Goal: Find specific page/section: Find specific page/section

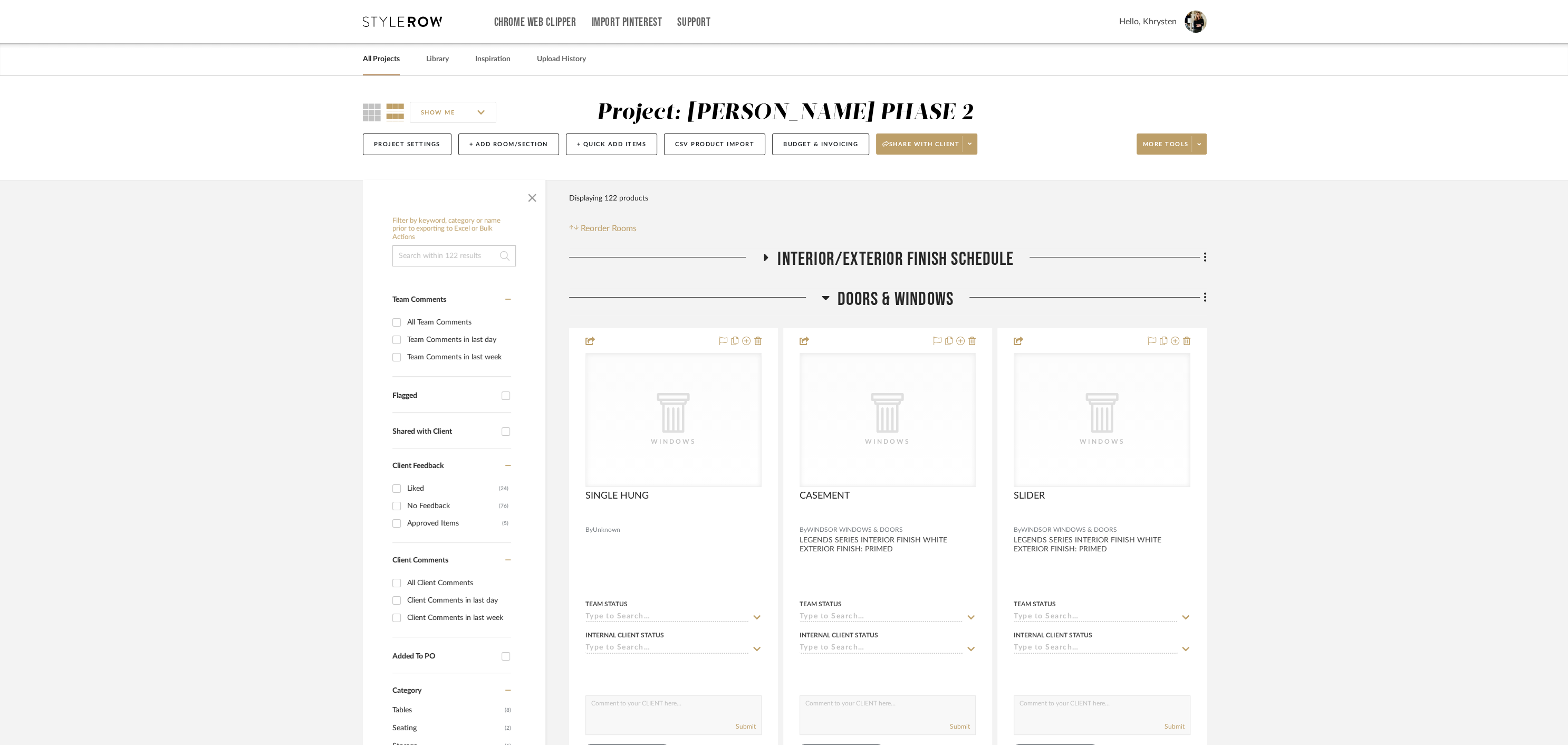
click at [379, 57] on link "All Projects" at bounding box center [381, 59] width 37 height 14
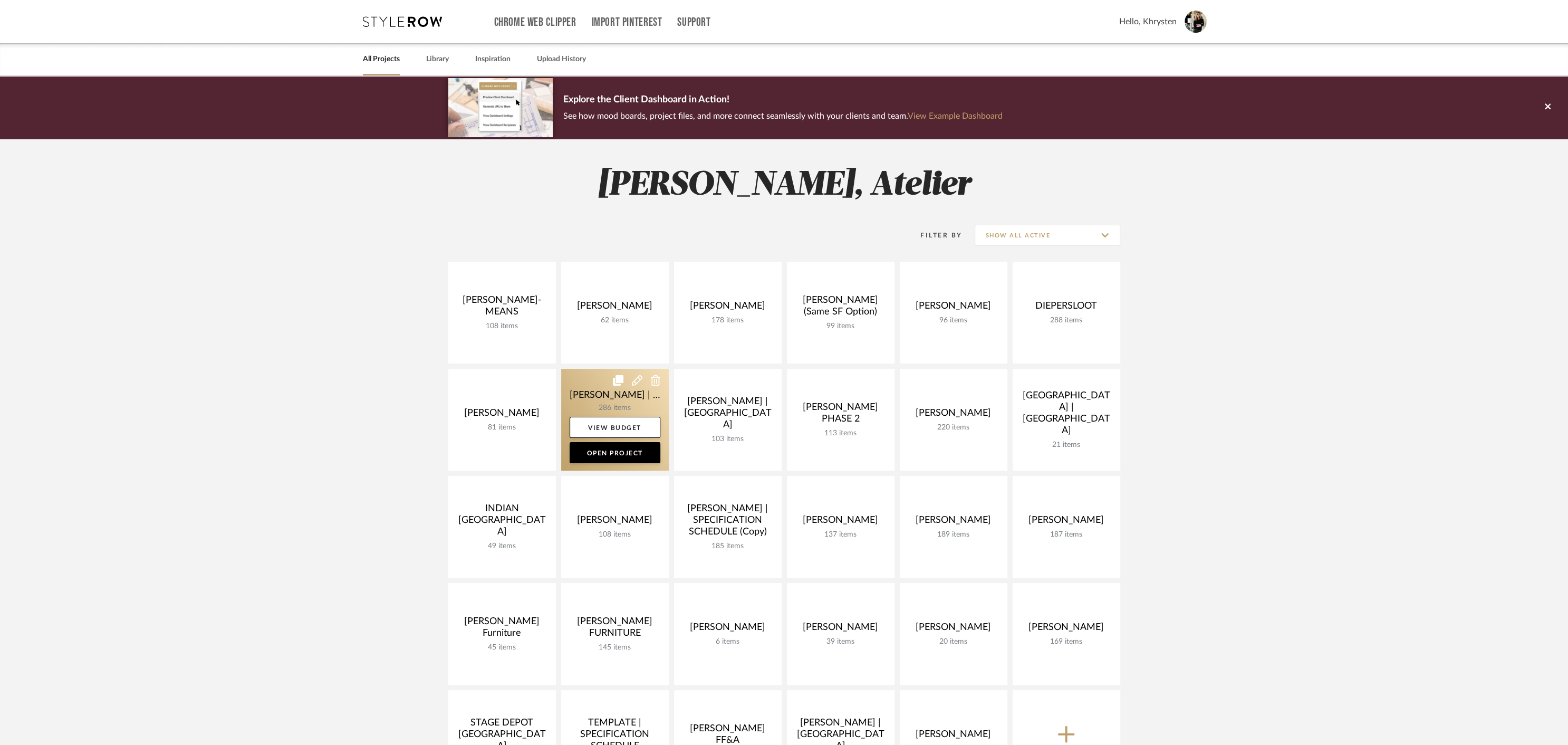
click at [625, 395] on link at bounding box center [614, 420] width 108 height 102
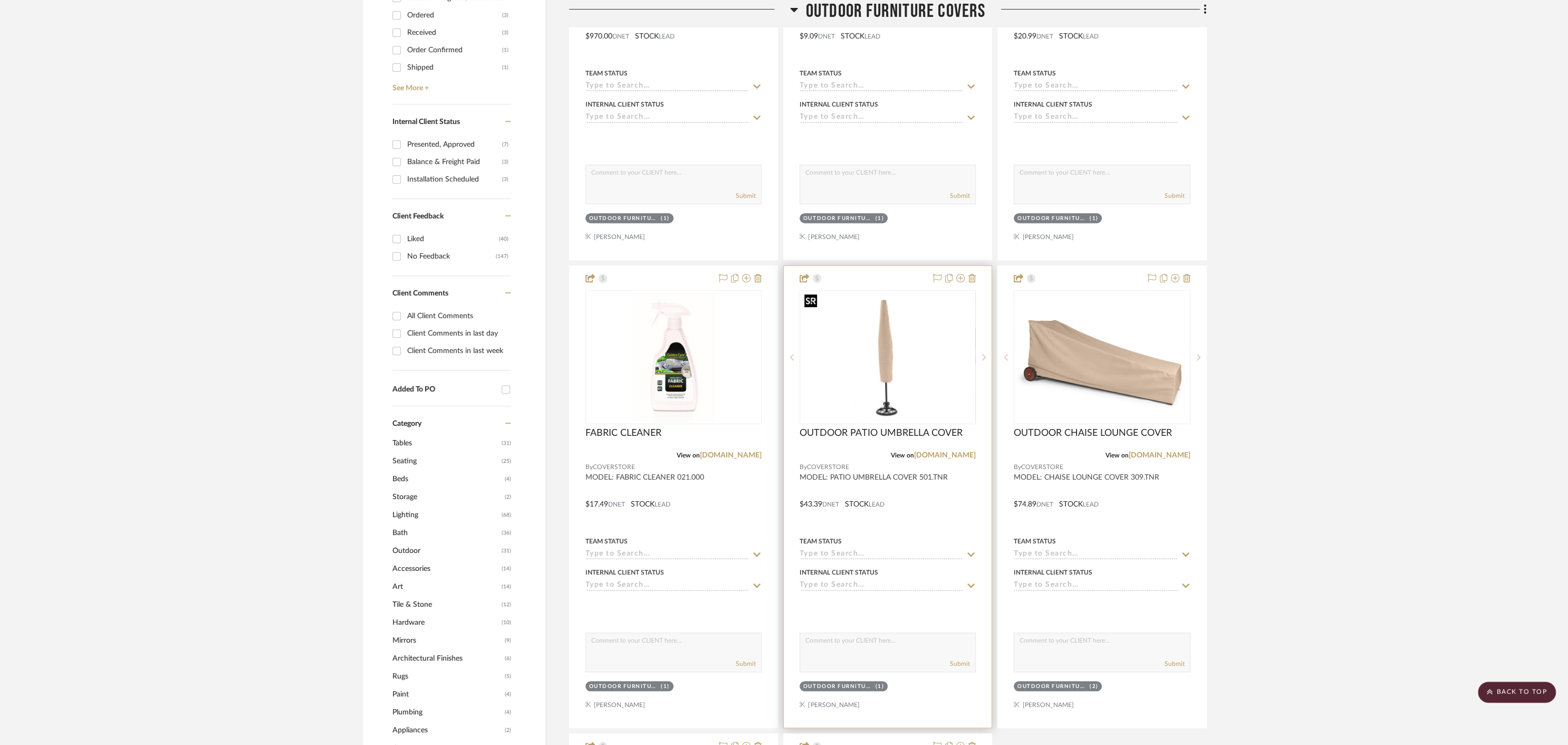
scroll to position [598, 0]
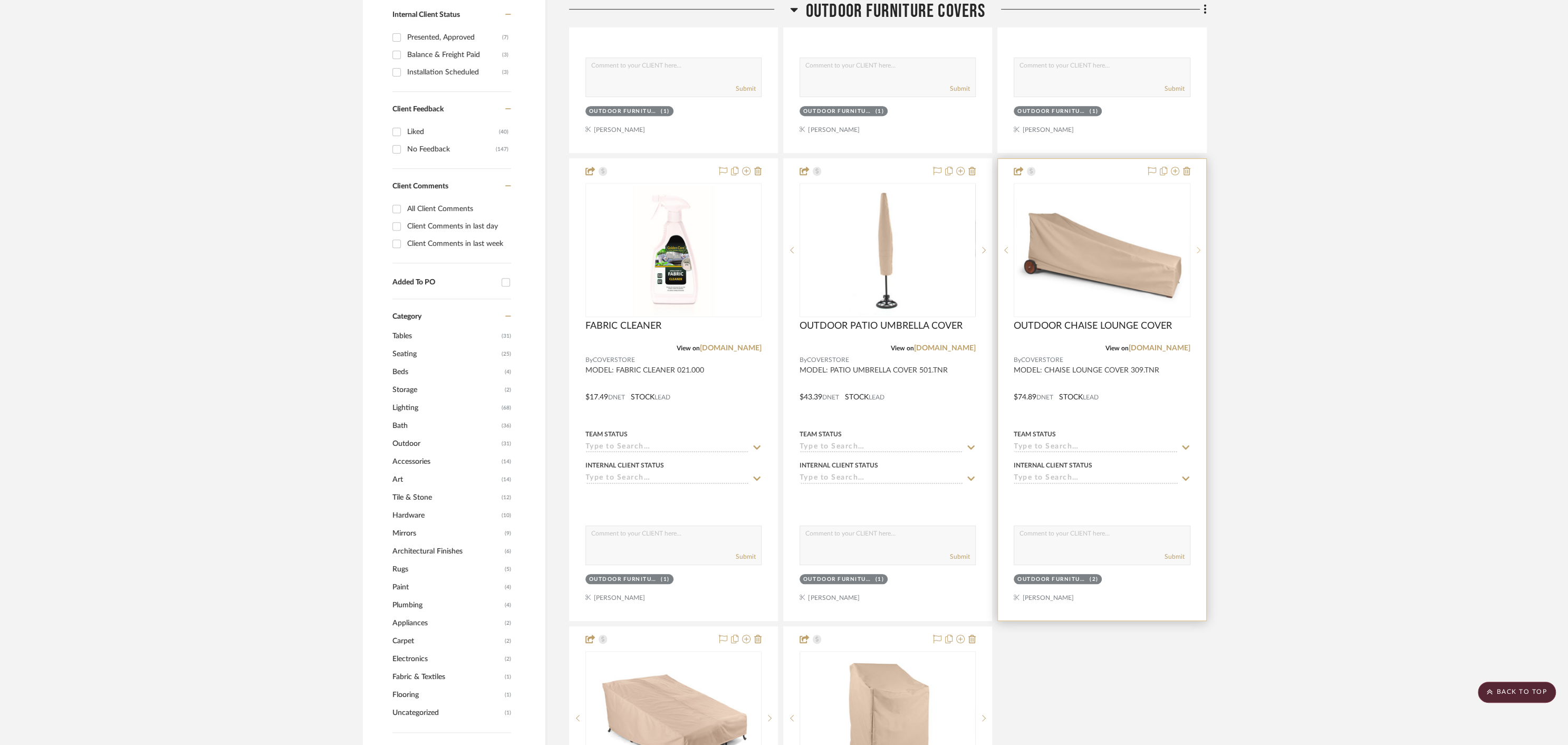
click at [1200, 247] on icon at bounding box center [1198, 250] width 4 height 7
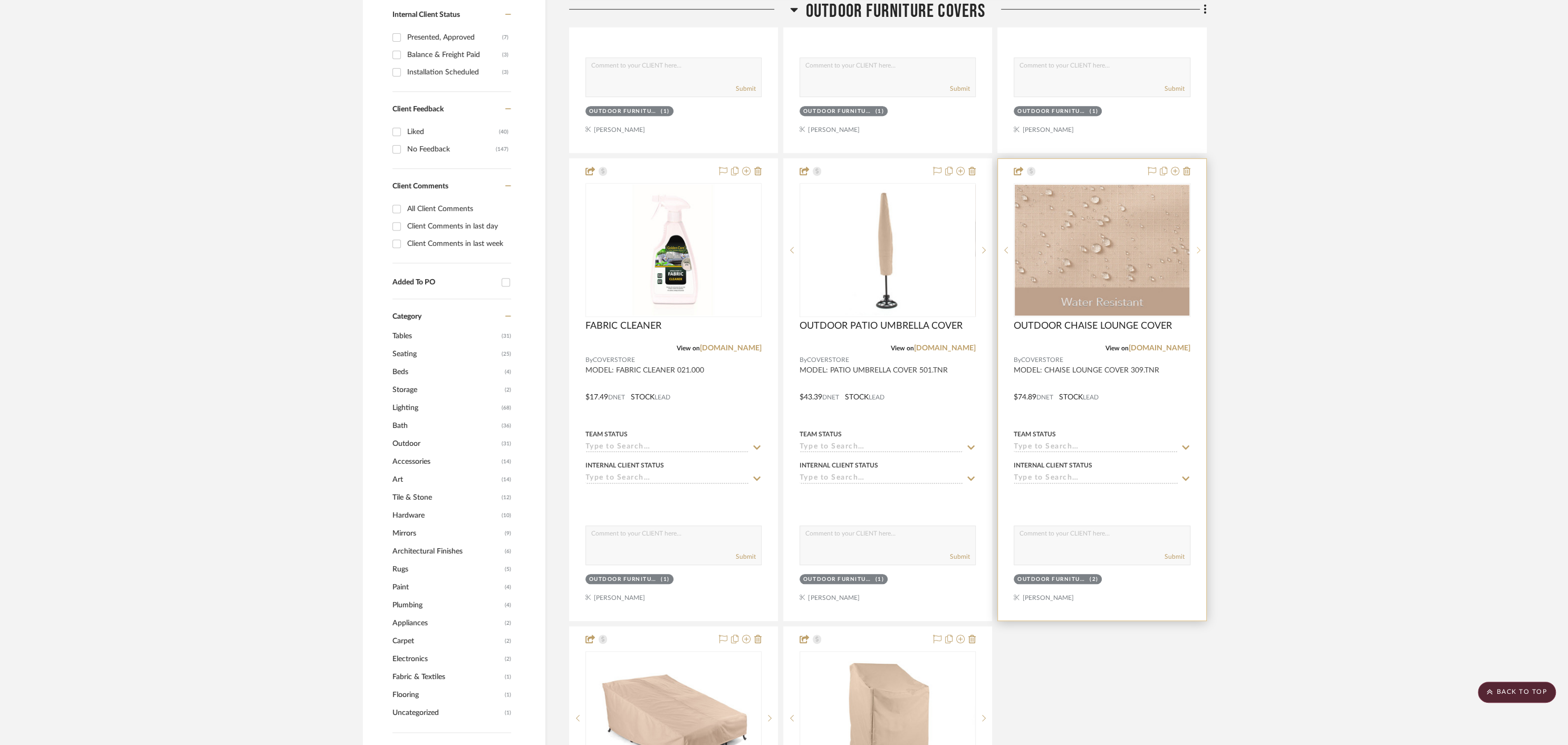
click at [1200, 247] on icon at bounding box center [1198, 250] width 4 height 7
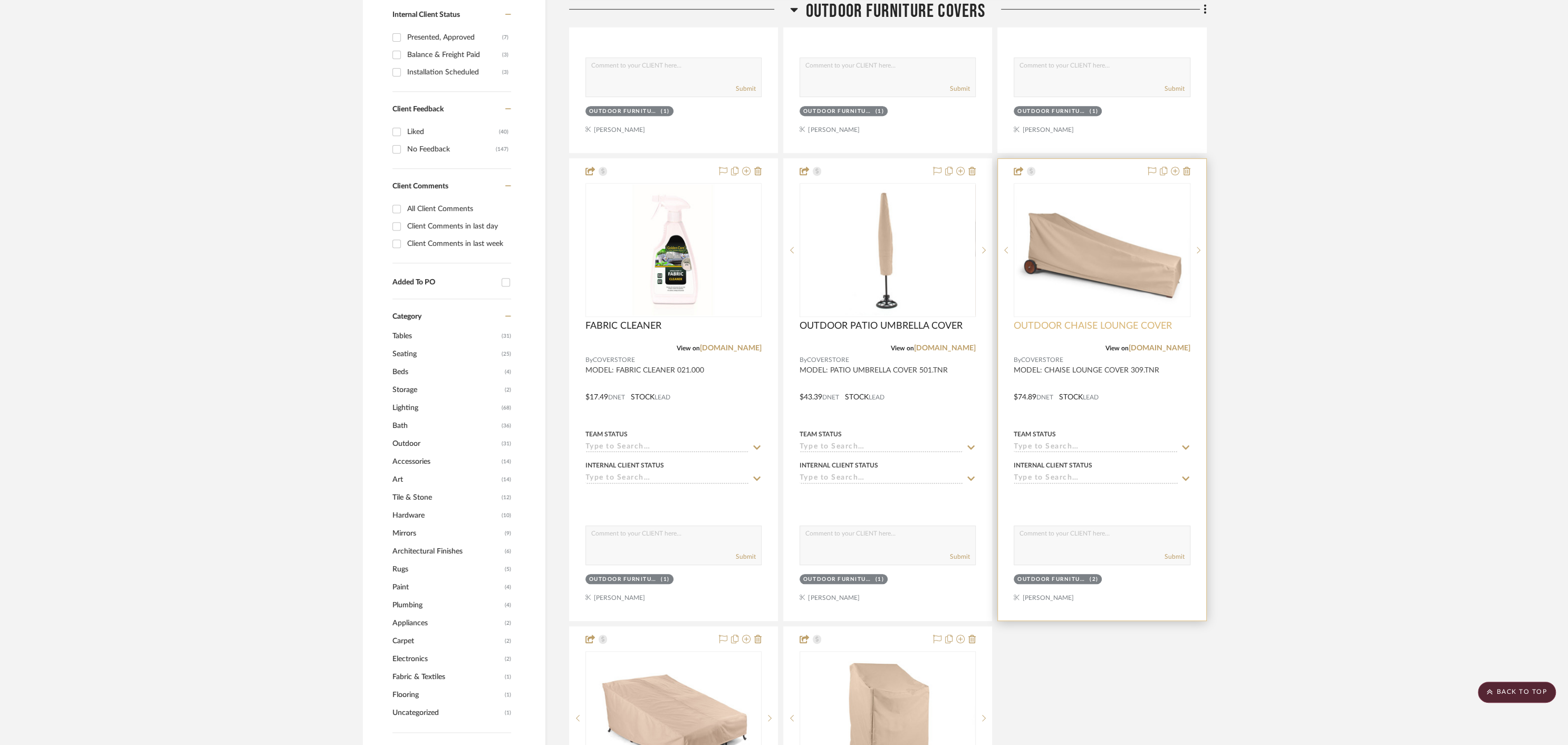
click at [1108, 326] on span "OUTDOOR CHAISE LOUNGE COVER" at bounding box center [1093, 326] width 158 height 12
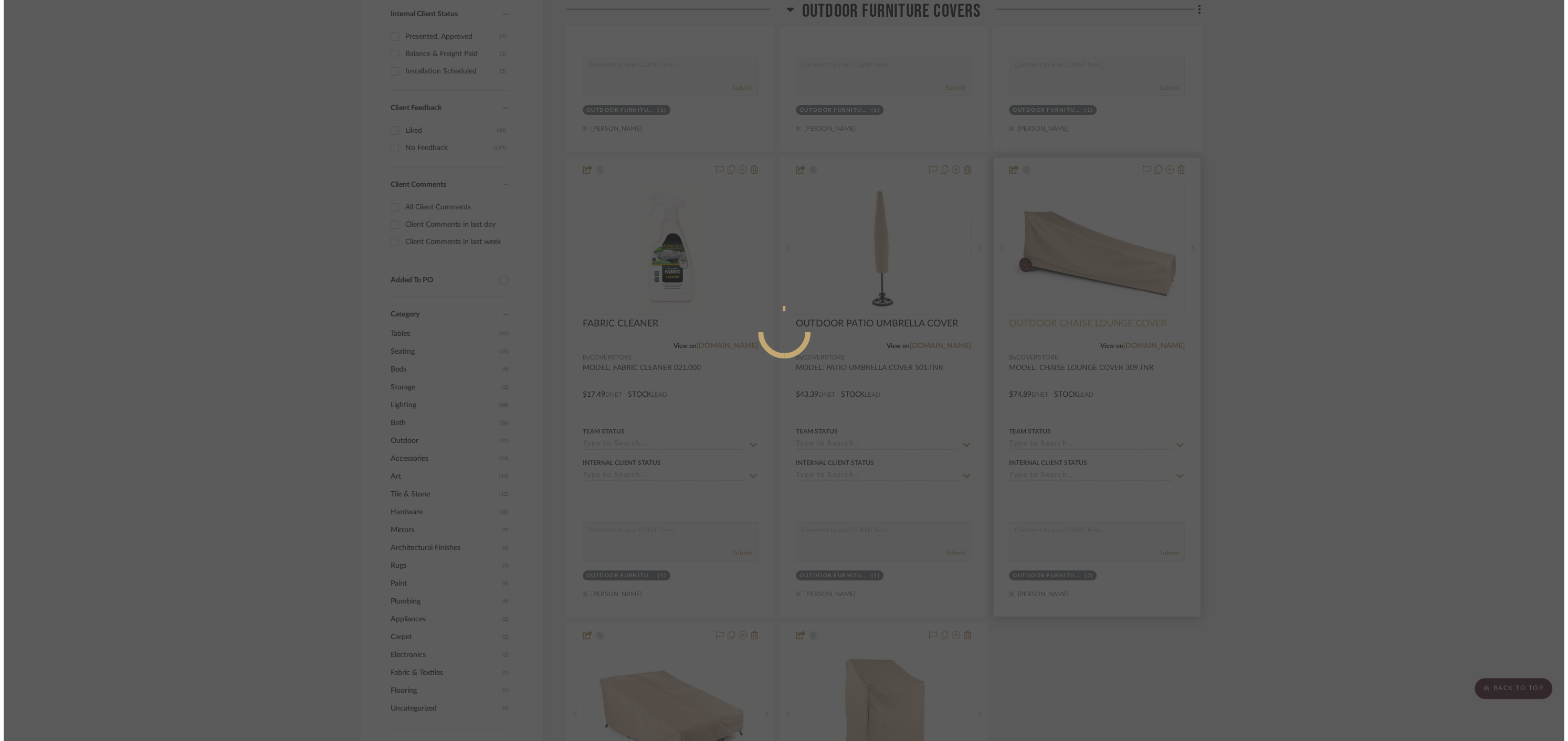
scroll to position [0, 0]
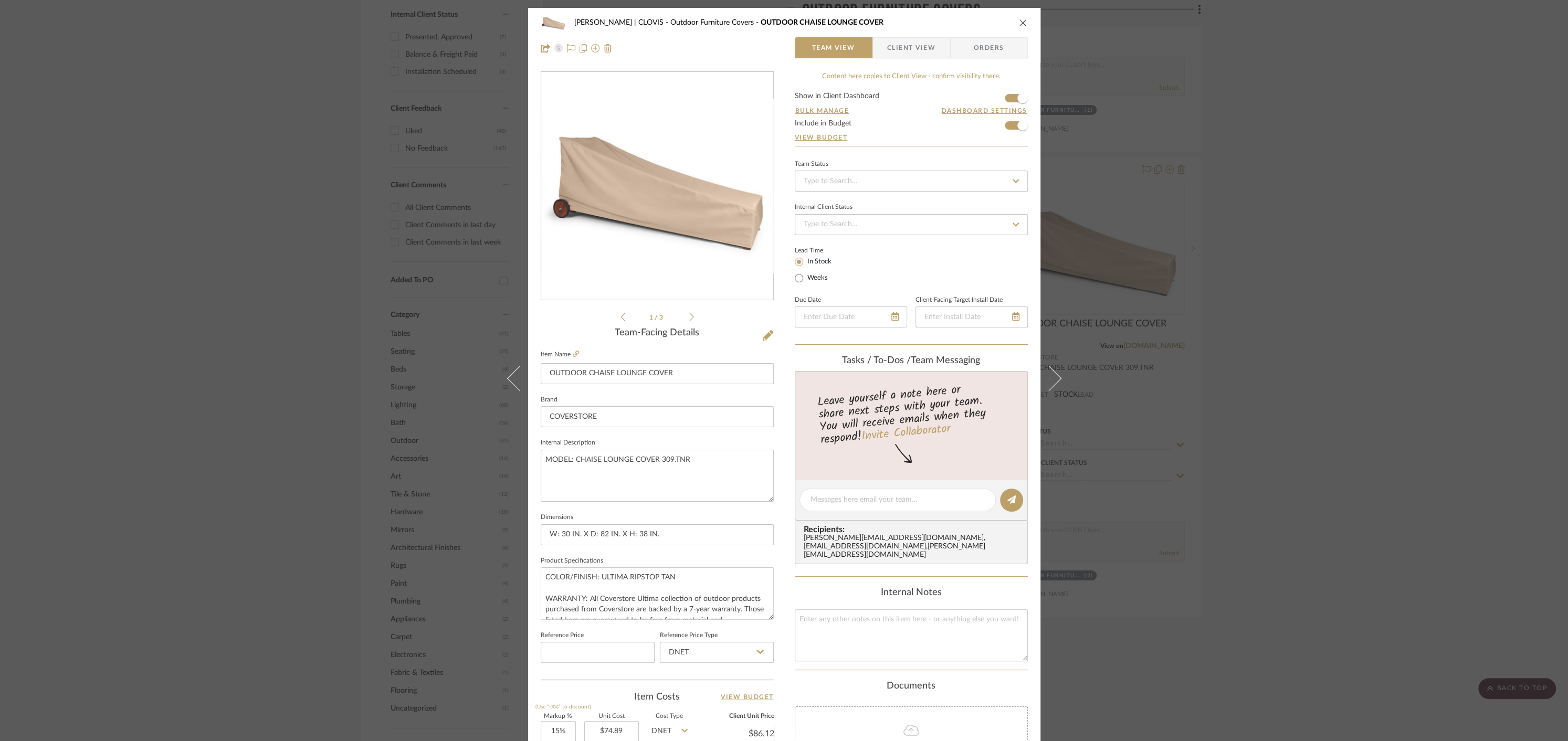
click at [689, 320] on icon at bounding box center [691, 316] width 4 height 10
click at [1019, 19] on icon "close" at bounding box center [1023, 22] width 8 height 8
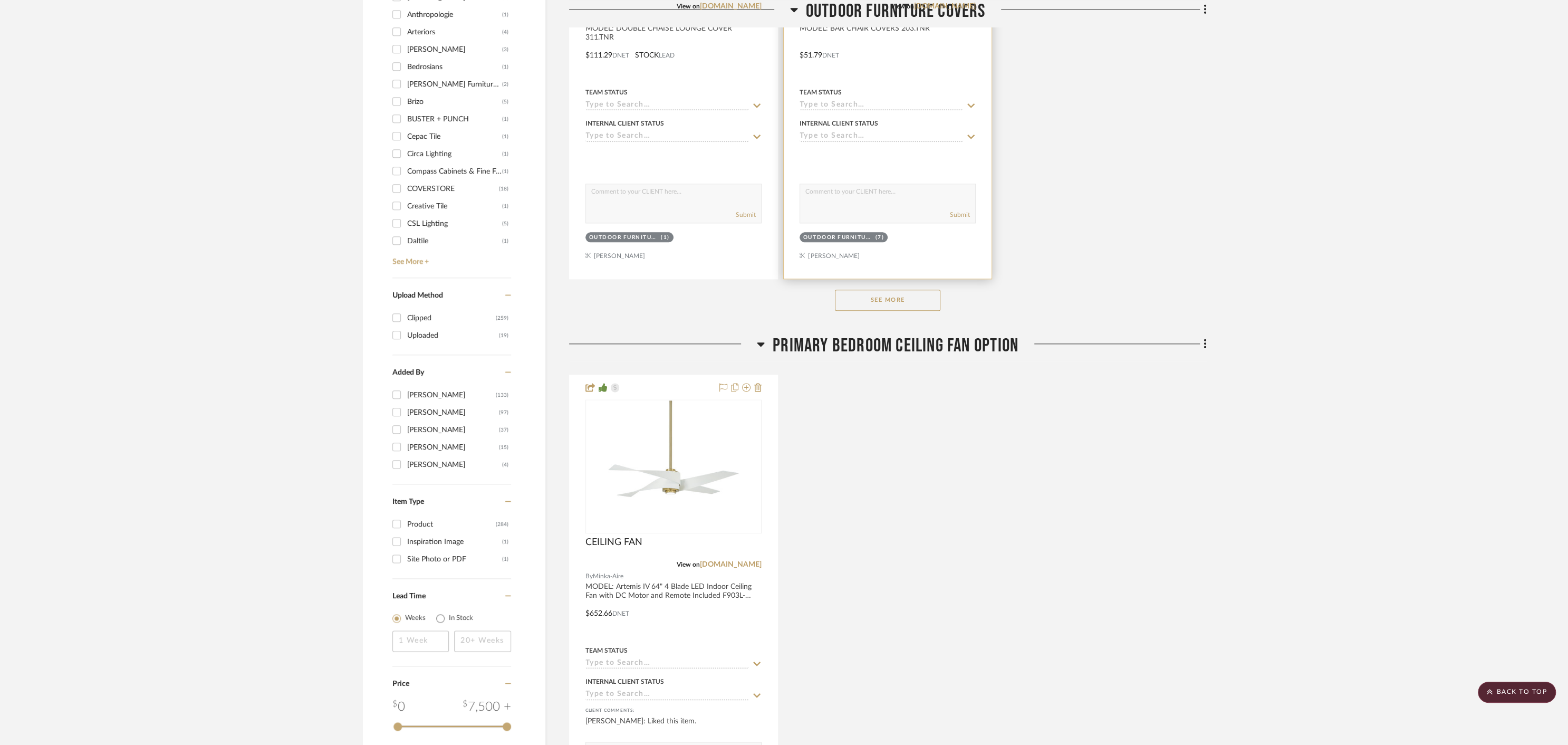
scroll to position [1408, 0]
click at [880, 299] on button "See More" at bounding box center [888, 299] width 106 height 21
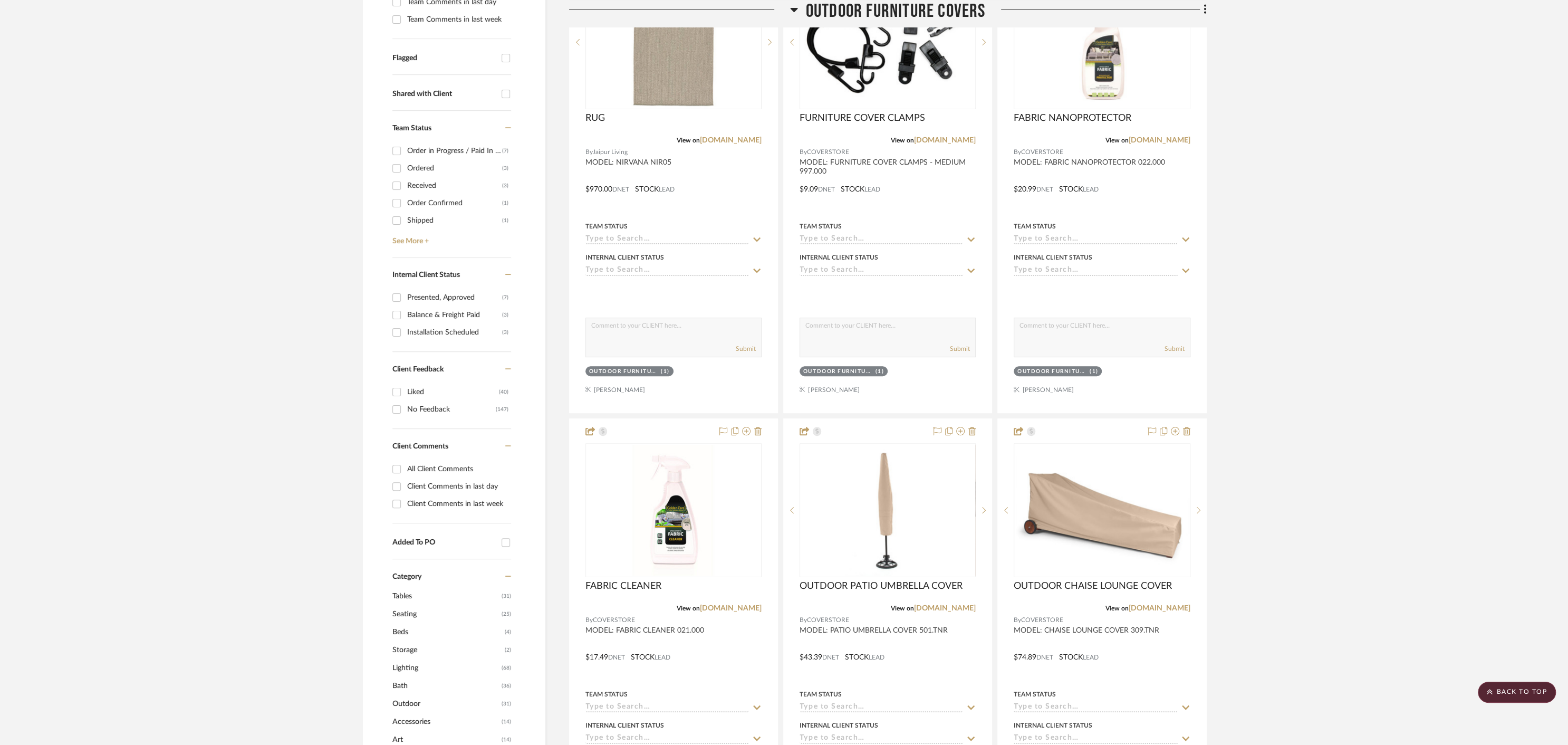
scroll to position [0, 0]
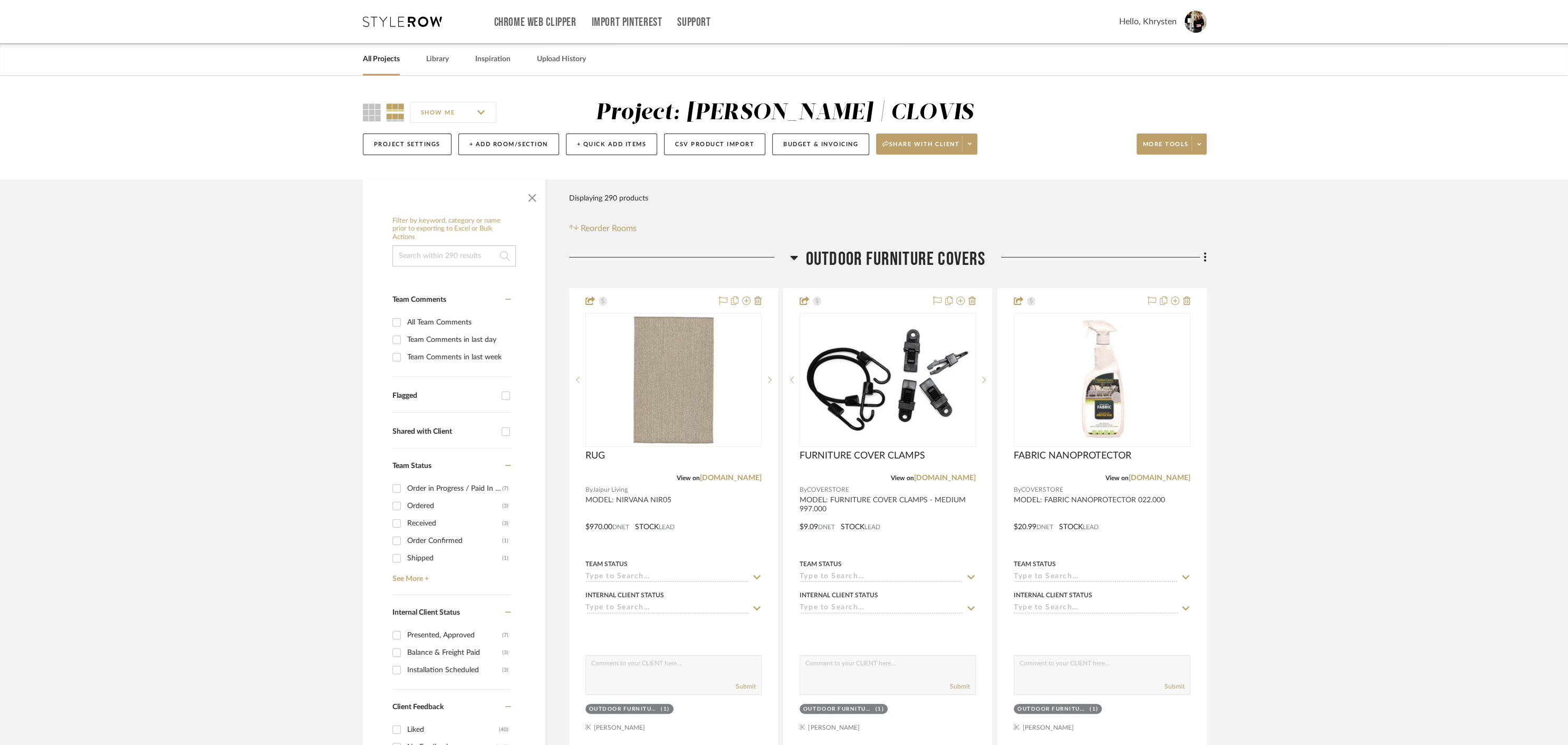
click at [436, 59] on link "Library" at bounding box center [437, 59] width 23 height 14
